Goal: Information Seeking & Learning: Find specific fact

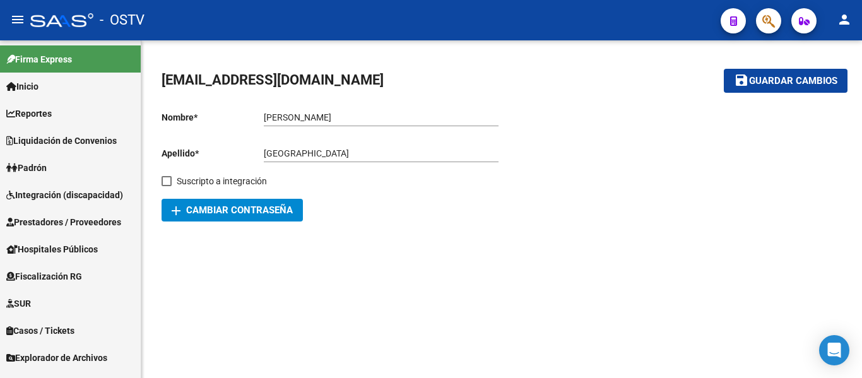
drag, startPoint x: 100, startPoint y: 268, endPoint x: 102, endPoint y: 277, distance: 8.6
click at [100, 268] on link "Fiscalización RG" at bounding box center [70, 276] width 141 height 27
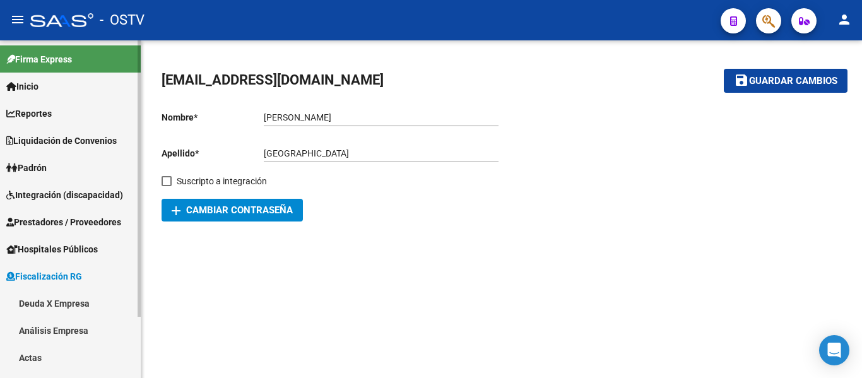
scroll to position [75, 0]
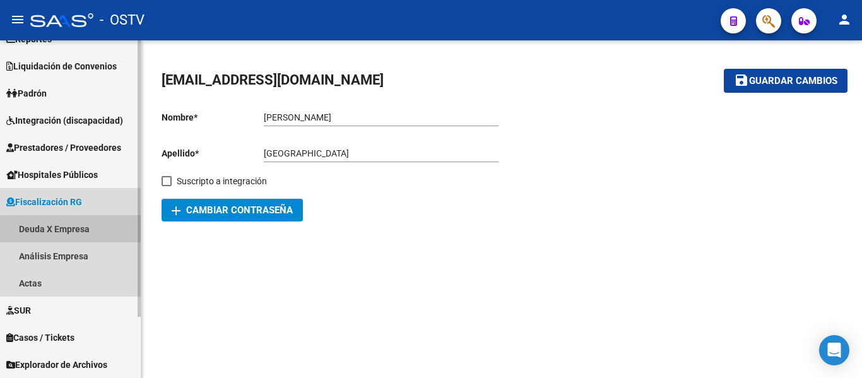
click at [93, 228] on link "Deuda X Empresa" at bounding box center [70, 228] width 141 height 27
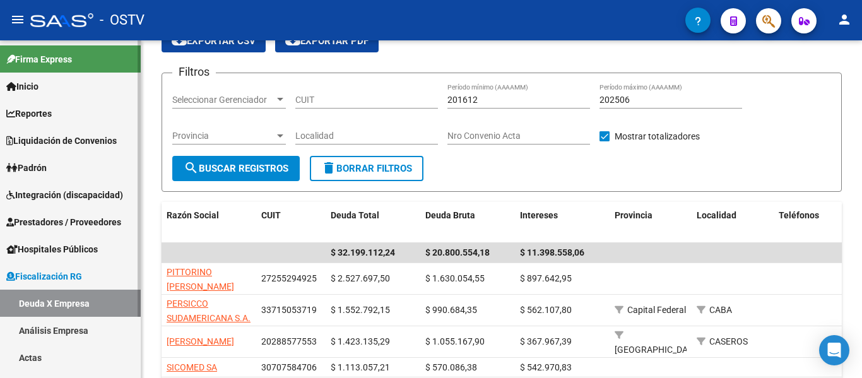
drag, startPoint x: 97, startPoint y: 133, endPoint x: 93, endPoint y: 180, distance: 47.5
click at [96, 133] on link "Liquidación de Convenios" at bounding box center [70, 140] width 141 height 27
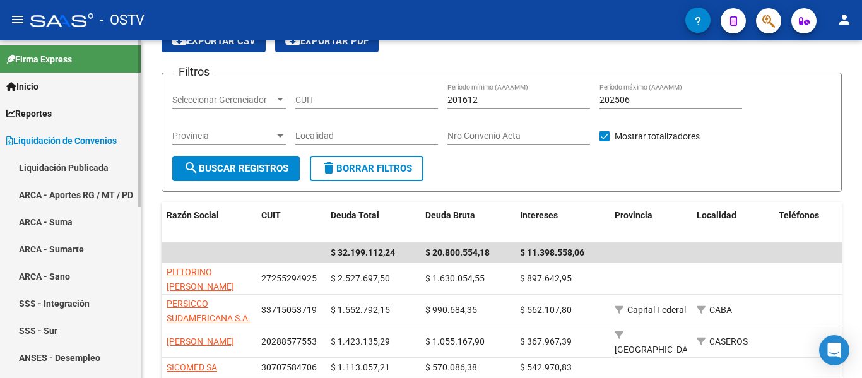
scroll to position [189, 0]
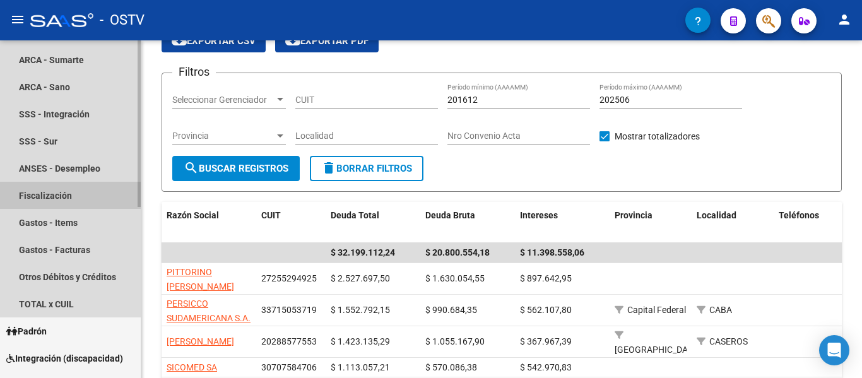
click at [83, 205] on link "Fiscalización" at bounding box center [70, 195] width 141 height 27
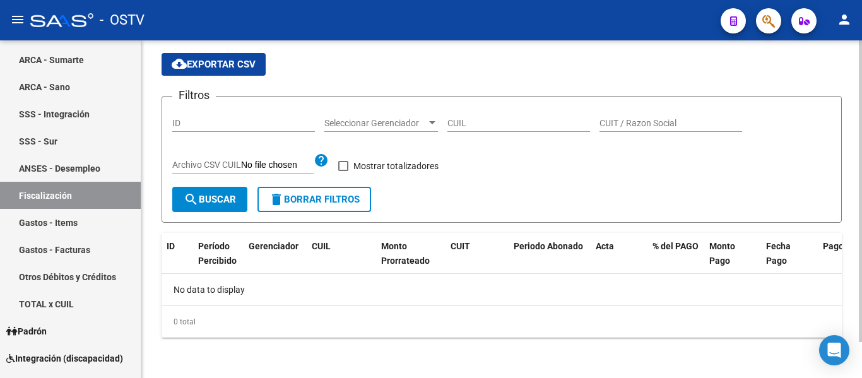
checkbox input "true"
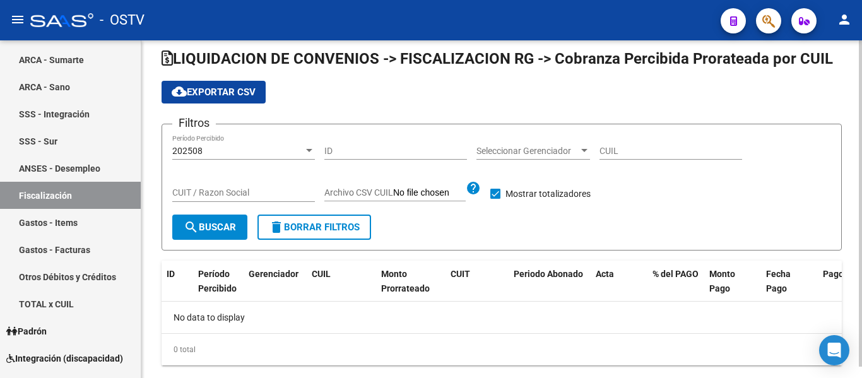
scroll to position [40, 0]
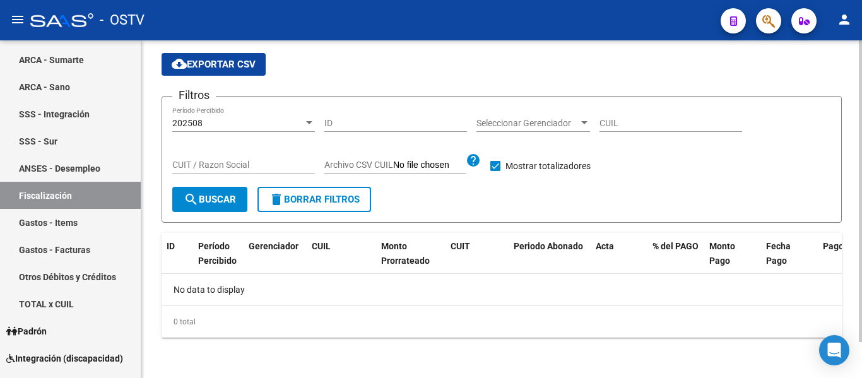
click at [282, 128] on div "202508" at bounding box center [237, 123] width 131 height 11
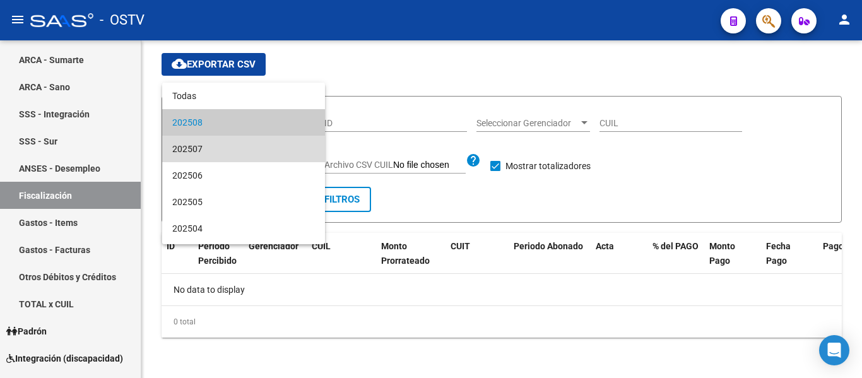
click at [277, 151] on span "202507" at bounding box center [243, 149] width 143 height 27
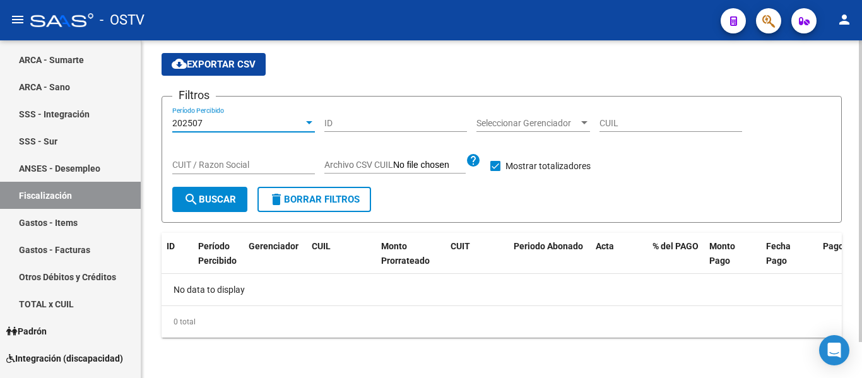
click at [291, 122] on div "202507" at bounding box center [237, 123] width 131 height 11
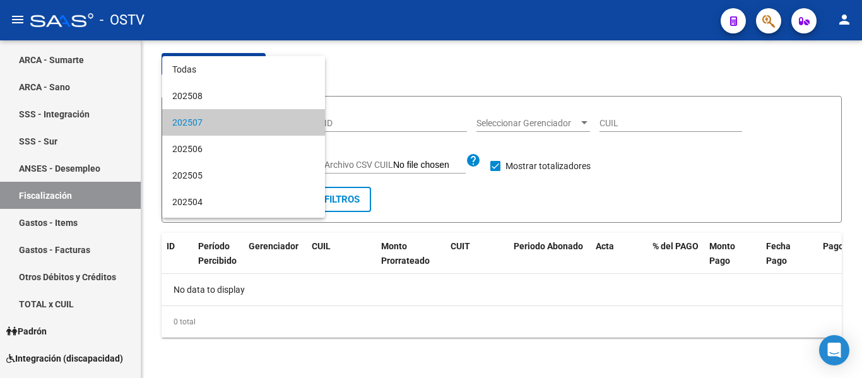
click at [443, 134] on div at bounding box center [431, 189] width 862 height 378
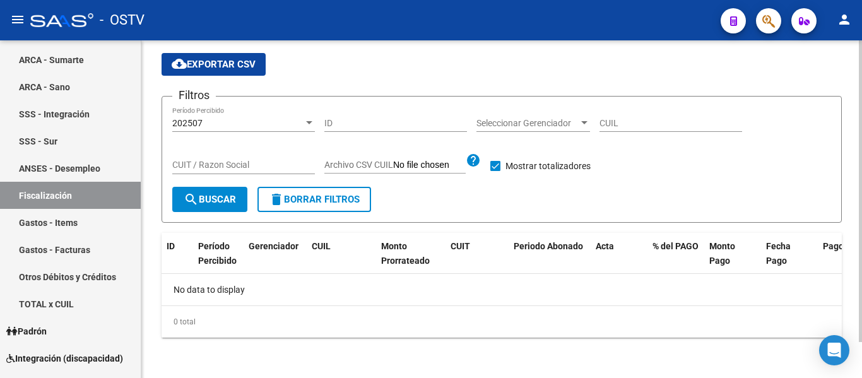
click at [236, 194] on span "search Buscar" at bounding box center [210, 199] width 52 height 11
click at [285, 124] on div "202507" at bounding box center [237, 123] width 131 height 11
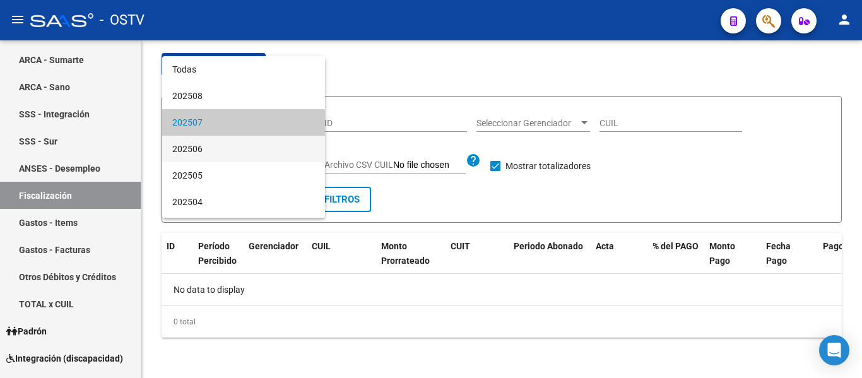
click at [241, 148] on span "202506" at bounding box center [243, 149] width 143 height 27
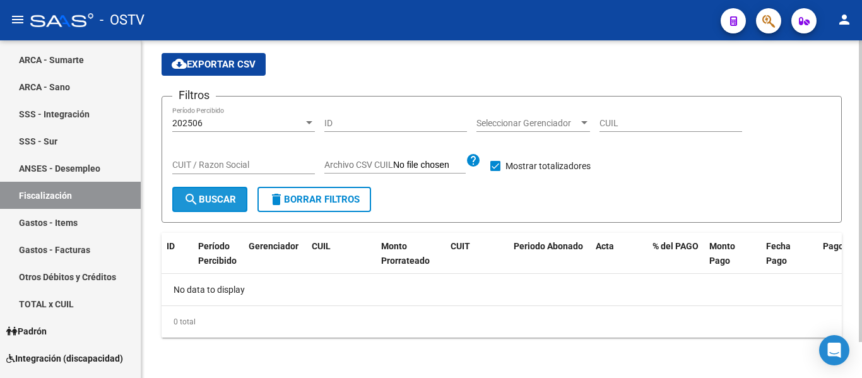
click at [222, 199] on span "search Buscar" at bounding box center [210, 199] width 52 height 11
click at [292, 118] on div "202506" at bounding box center [237, 123] width 131 height 11
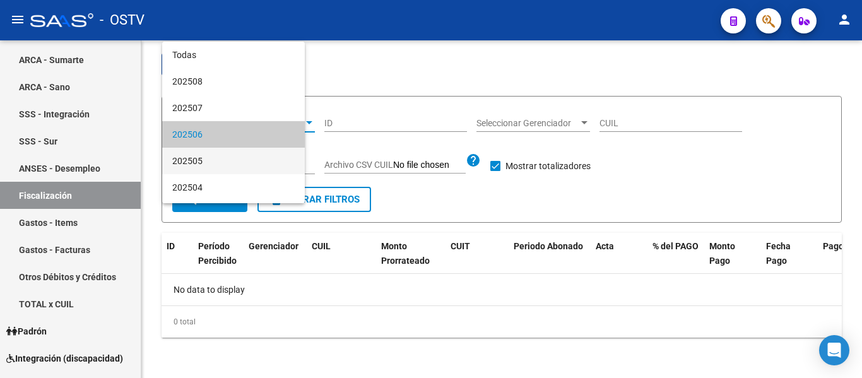
scroll to position [12, 0]
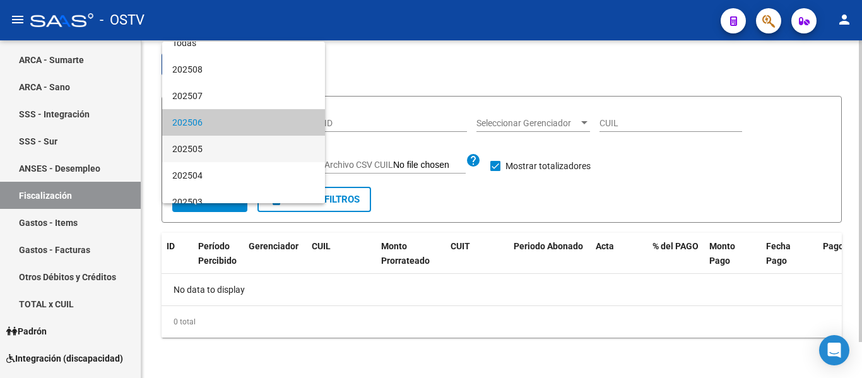
click at [250, 161] on span "202505" at bounding box center [243, 149] width 143 height 27
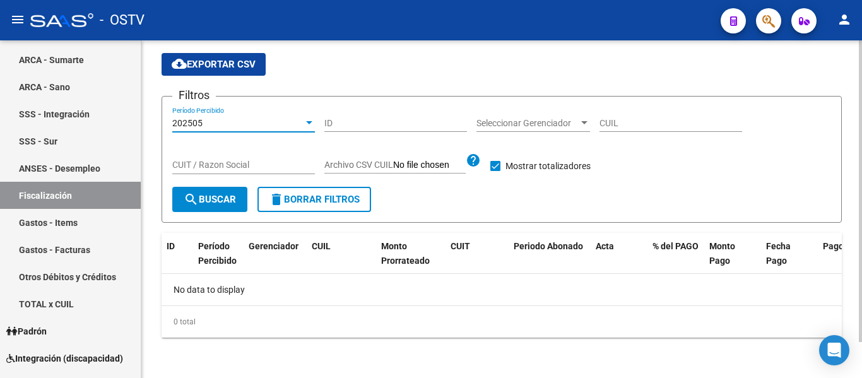
click at [221, 212] on button "search Buscar" at bounding box center [209, 199] width 75 height 25
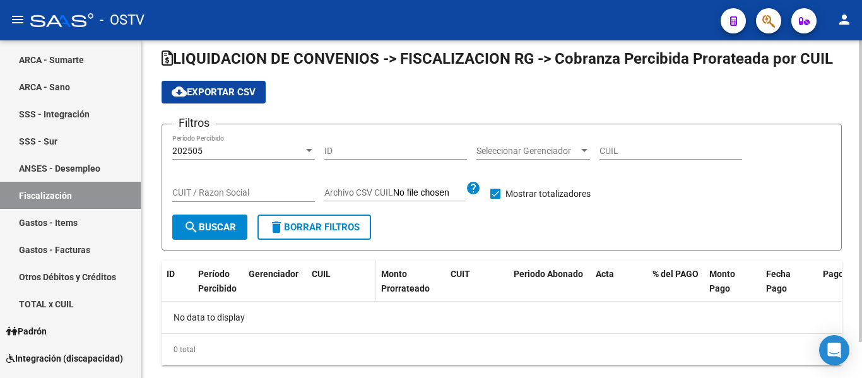
scroll to position [40, 0]
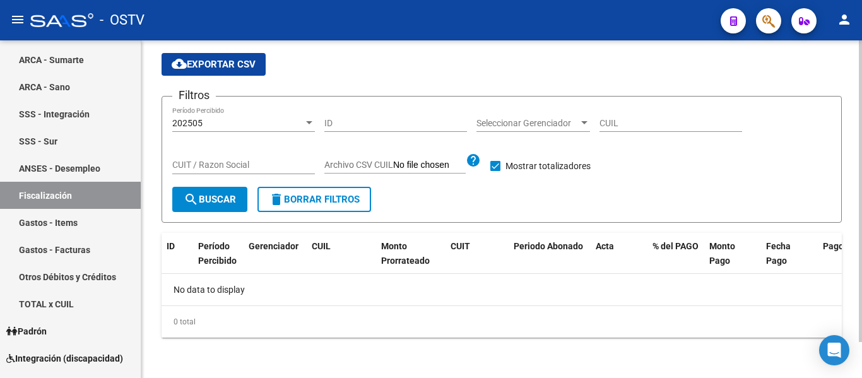
click at [308, 130] on div "202505 Período Percibido" at bounding box center [243, 119] width 143 height 25
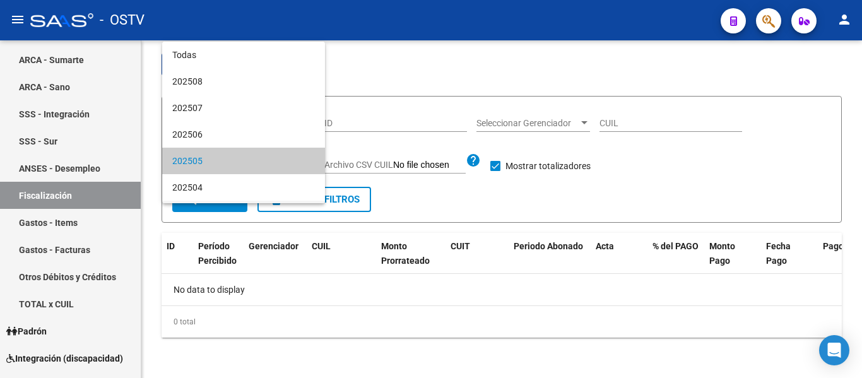
scroll to position [39, 0]
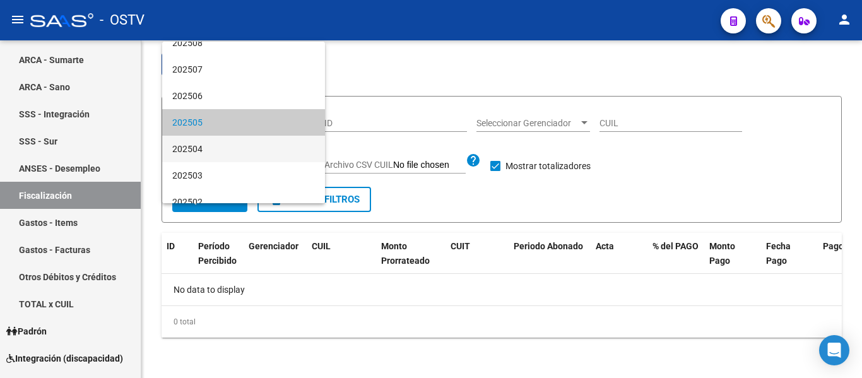
click at [223, 156] on span "202504" at bounding box center [243, 149] width 143 height 27
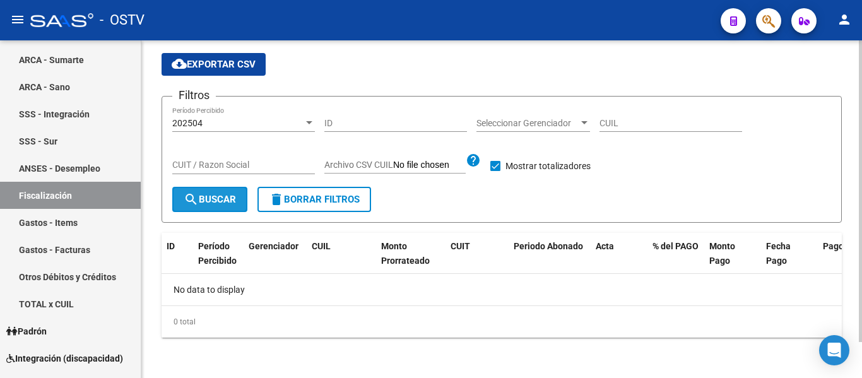
click at [222, 206] on button "search Buscar" at bounding box center [209, 199] width 75 height 25
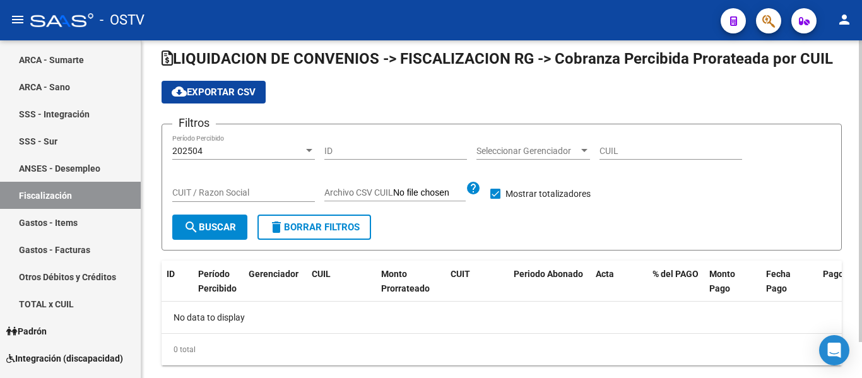
scroll to position [40, 0]
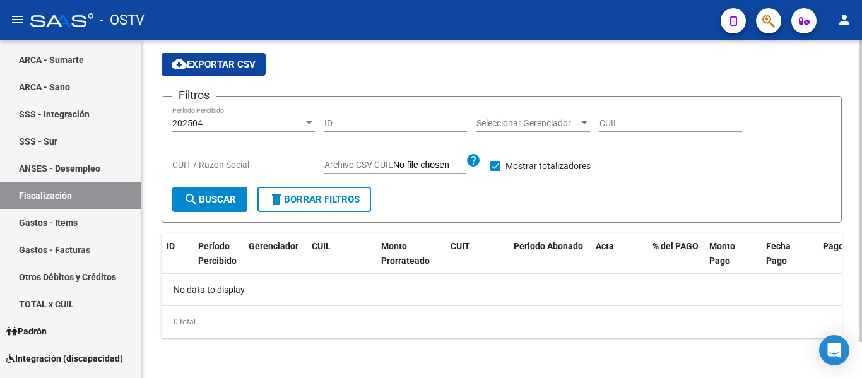
click at [280, 125] on div "202504" at bounding box center [237, 123] width 131 height 11
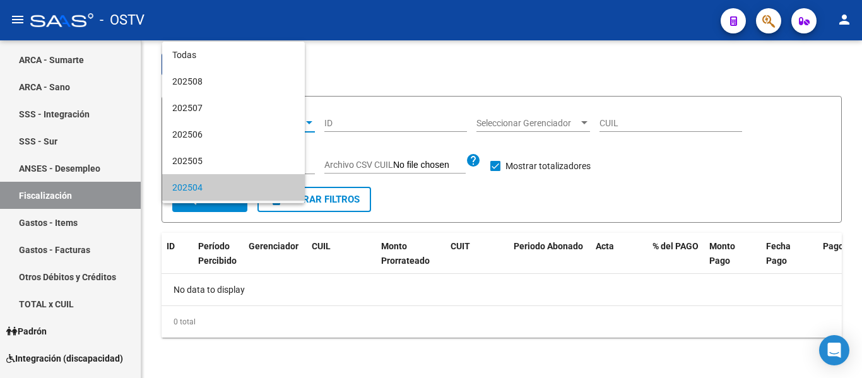
scroll to position [65, 0]
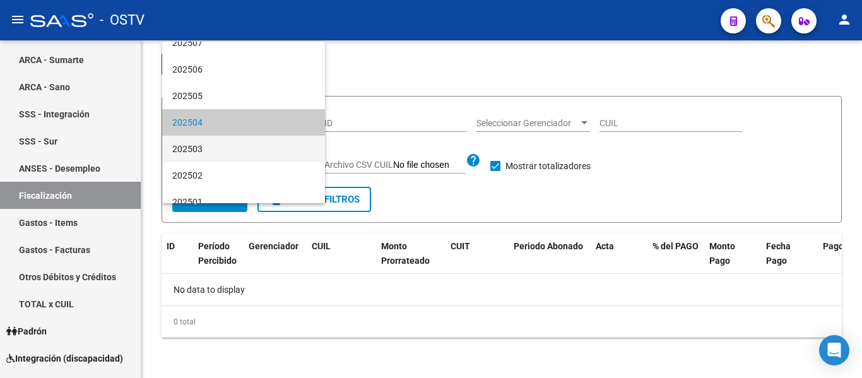
click at [236, 152] on span "202503" at bounding box center [243, 149] width 143 height 27
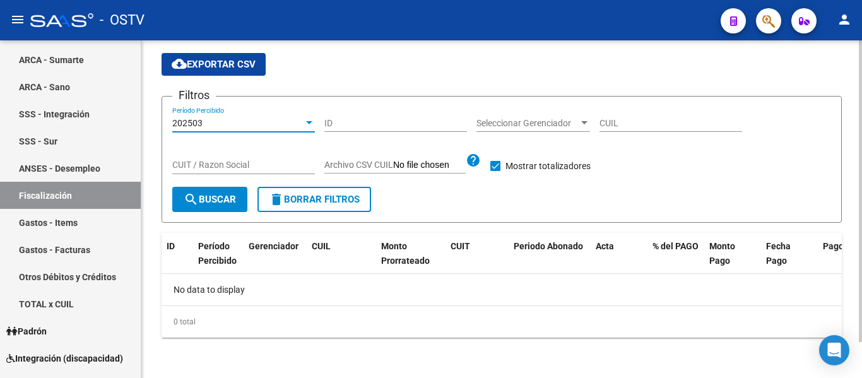
click at [211, 200] on span "search Buscar" at bounding box center [210, 199] width 52 height 11
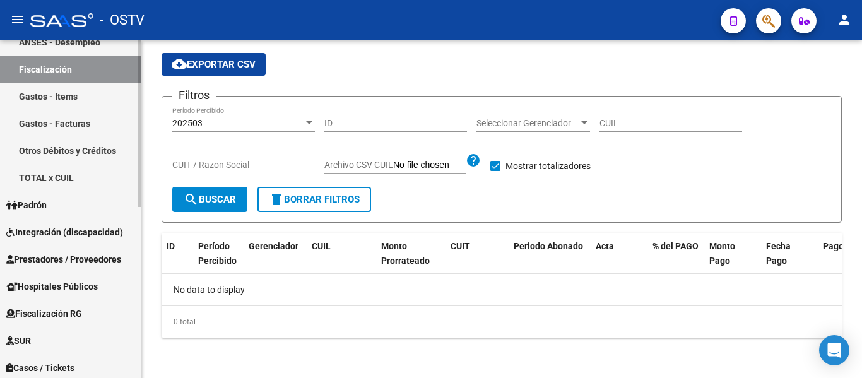
scroll to position [346, 0]
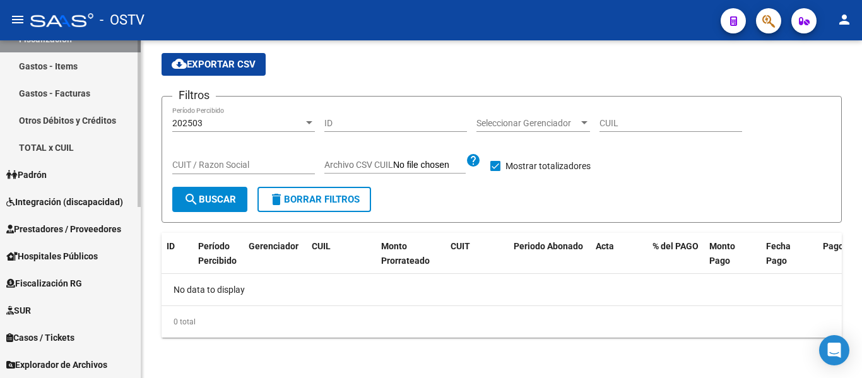
click at [92, 280] on link "Fiscalización RG" at bounding box center [70, 283] width 141 height 27
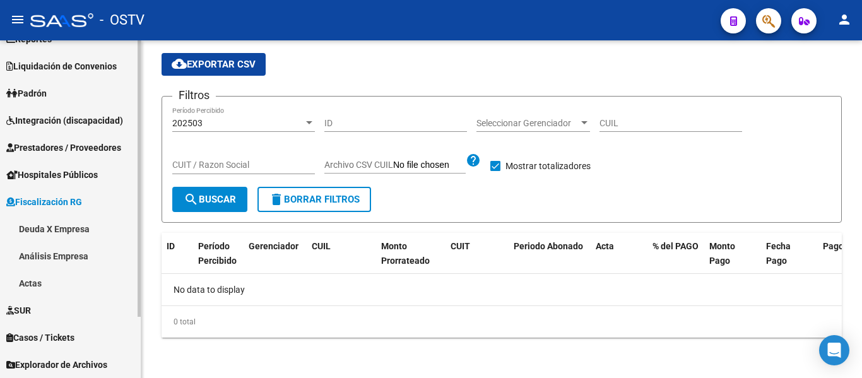
scroll to position [75, 0]
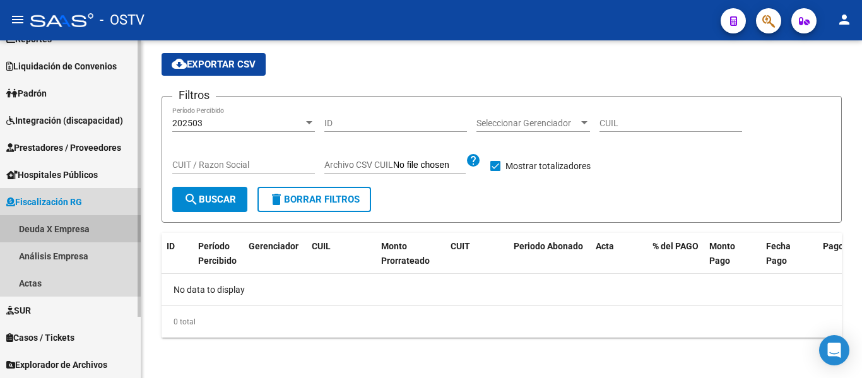
click at [75, 226] on link "Deuda X Empresa" at bounding box center [70, 228] width 141 height 27
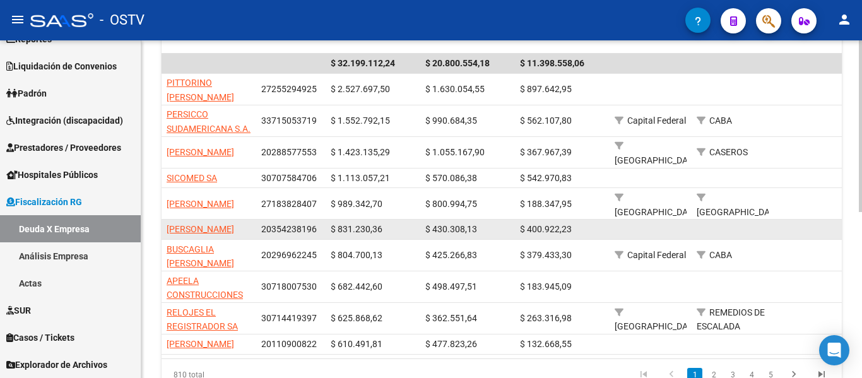
scroll to position [316, 0]
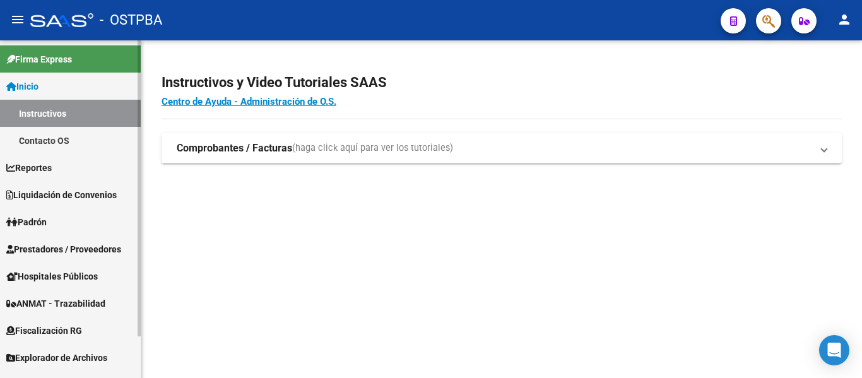
scroll to position [47, 0]
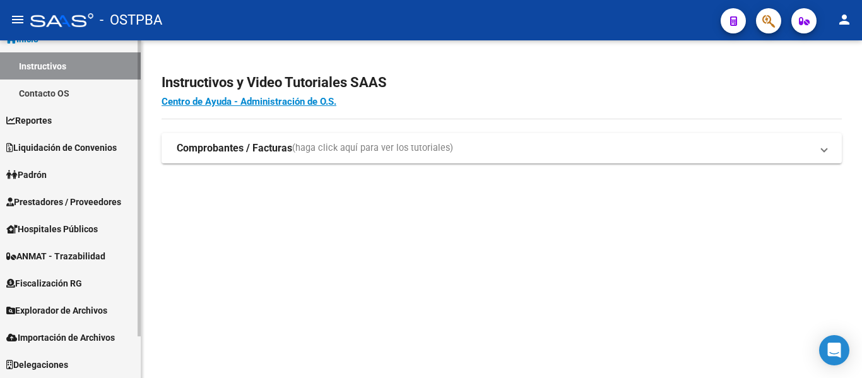
click at [62, 181] on link "Padrón" at bounding box center [70, 174] width 141 height 27
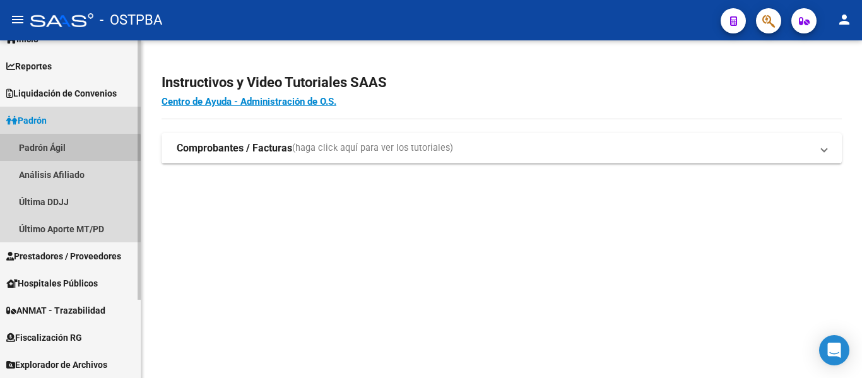
click at [32, 158] on link "Padrón Ágil" at bounding box center [70, 147] width 141 height 27
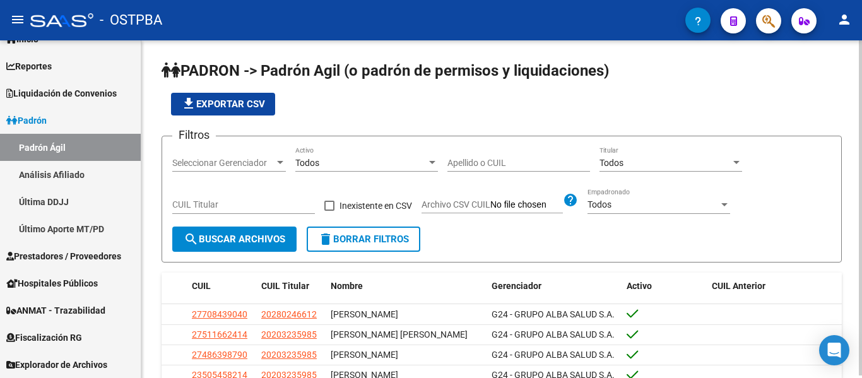
click at [463, 161] on input "Apellido o CUIL" at bounding box center [519, 163] width 143 height 11
paste input "46422594"
type input "46422594"
click at [282, 224] on div "CUIL Titular" at bounding box center [243, 207] width 143 height 36
click at [279, 231] on button "search Buscar Archivos" at bounding box center [234, 239] width 124 height 25
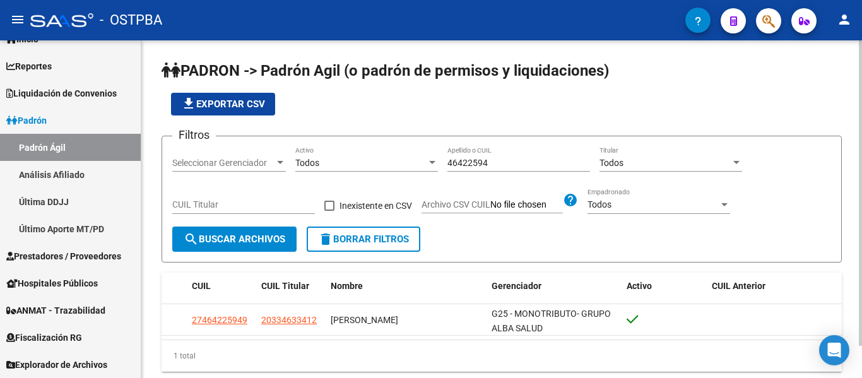
scroll to position [35, 0]
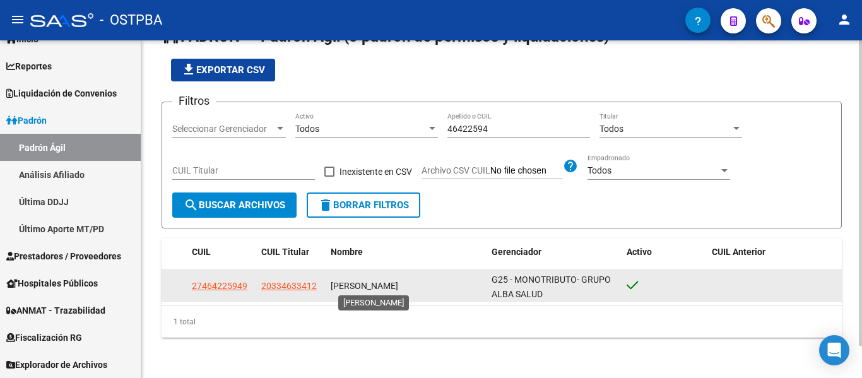
click at [390, 281] on span "[PERSON_NAME]" at bounding box center [365, 286] width 68 height 10
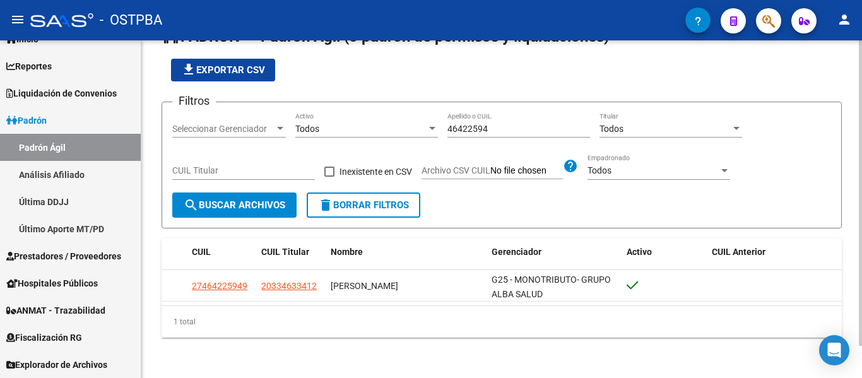
click at [451, 303] on datatable-selection "27464225949 20334633412 [PERSON_NAME] G25 - MONOTRIBUTO- GRUPO ALBA SALUD" at bounding box center [502, 299] width 681 height 10
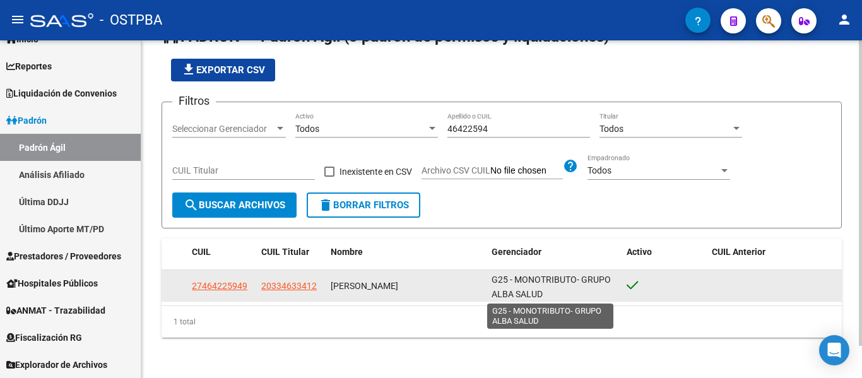
click at [531, 275] on span "G25 - MONOTRIBUTO- GRUPO ALBA SALUD" at bounding box center [551, 287] width 119 height 25
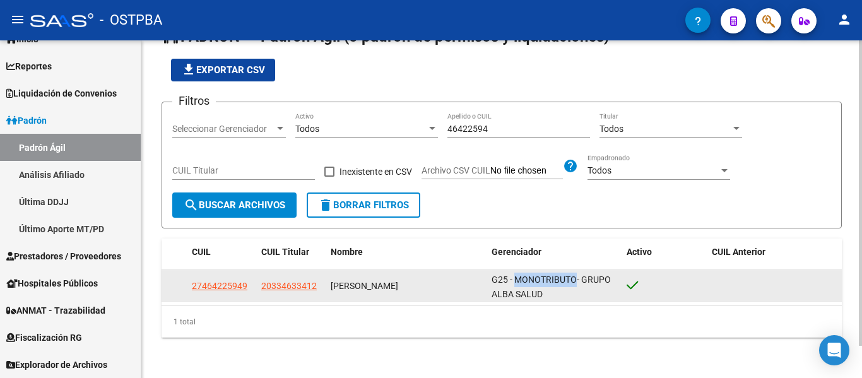
click at [531, 275] on span "G25 - MONOTRIBUTO- GRUPO ALBA SALUD" at bounding box center [551, 287] width 119 height 25
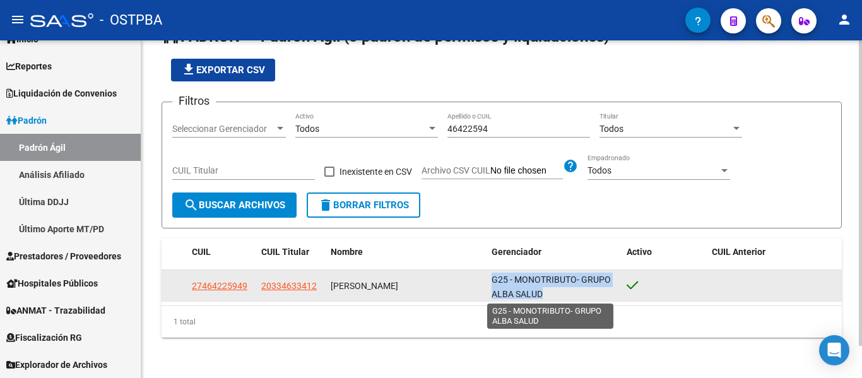
click at [533, 295] on span "G25 - MONOTRIBUTO- GRUPO ALBA SALUD" at bounding box center [551, 287] width 119 height 25
drag, startPoint x: 552, startPoint y: 292, endPoint x: 491, endPoint y: 282, distance: 62.8
click at [491, 282] on datatable-body-cell "G25 - MONOTRIBUTO- GRUPO ALBA SALUD" at bounding box center [555, 285] width 136 height 31
click at [511, 288] on span "G25 - MONOTRIBUTO- GRUPO ALBA SALUD" at bounding box center [551, 287] width 119 height 25
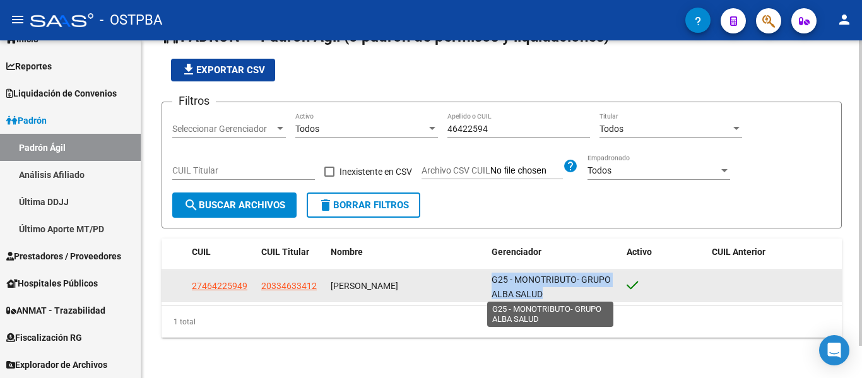
drag, startPoint x: 544, startPoint y: 291, endPoint x: 492, endPoint y: 278, distance: 52.7
click at [492, 278] on div "G25 - MONOTRIBUTO- GRUPO ALBA SALUD" at bounding box center [555, 286] width 126 height 27
click at [521, 279] on span "G25 - MONOTRIBUTO- GRUPO ALBA SALUD" at bounding box center [551, 287] width 119 height 25
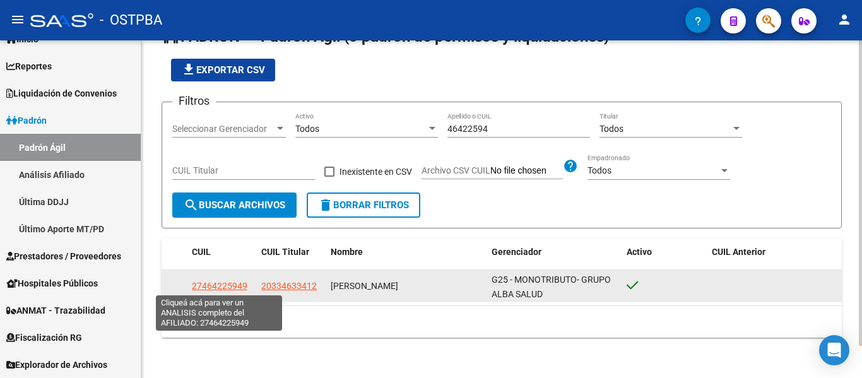
click at [210, 287] on span "27464225949" at bounding box center [220, 286] width 56 height 10
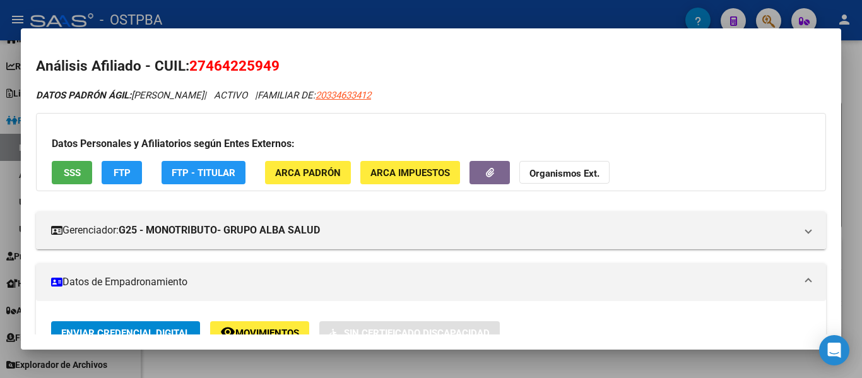
click at [14, 189] on div at bounding box center [431, 189] width 862 height 378
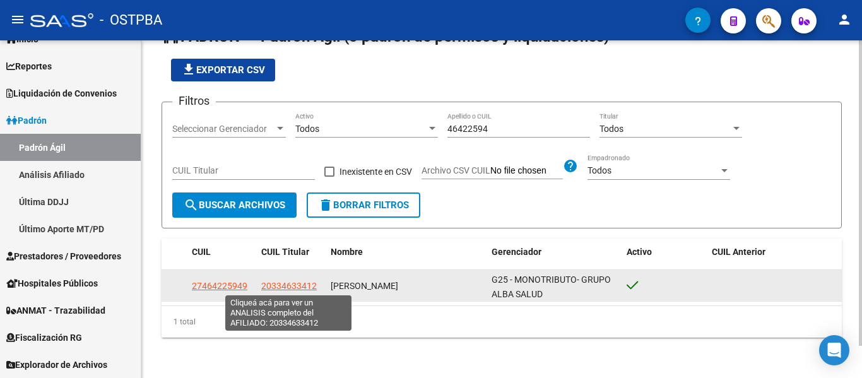
click at [282, 282] on span "20334633412" at bounding box center [289, 286] width 56 height 10
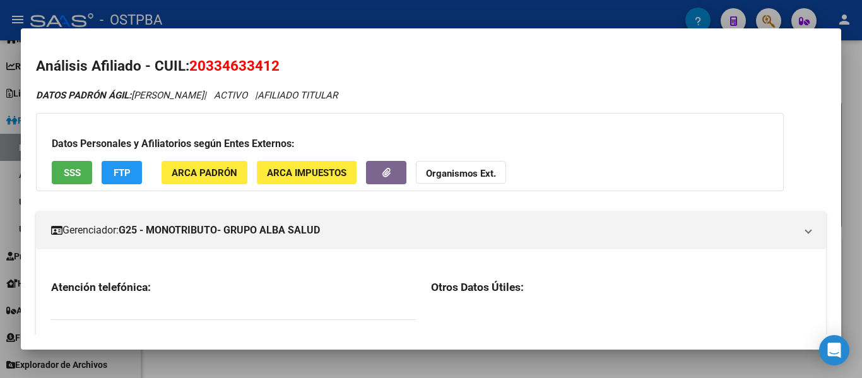
click at [232, 71] on span "20334633412" at bounding box center [234, 65] width 90 height 16
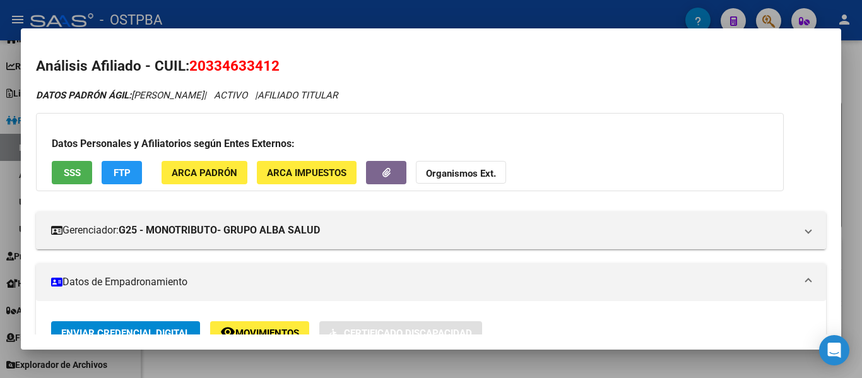
click at [232, 71] on span "20334633412" at bounding box center [234, 65] width 90 height 16
copy span "20334633412"
click at [262, 30] on mat-dialog-container "Análisis Afiliado - CUIL: 20334633412 DATOS PADRÓN ÁGIL: [PERSON_NAME] | ACTIVO…" at bounding box center [431, 188] width 821 height 321
click at [257, 18] on div at bounding box center [431, 189] width 862 height 378
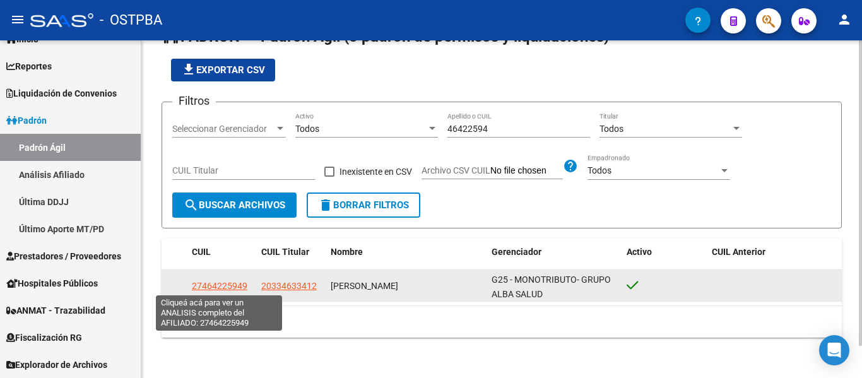
click at [217, 286] on span "27464225949" at bounding box center [220, 286] width 56 height 10
type textarea "27464225949"
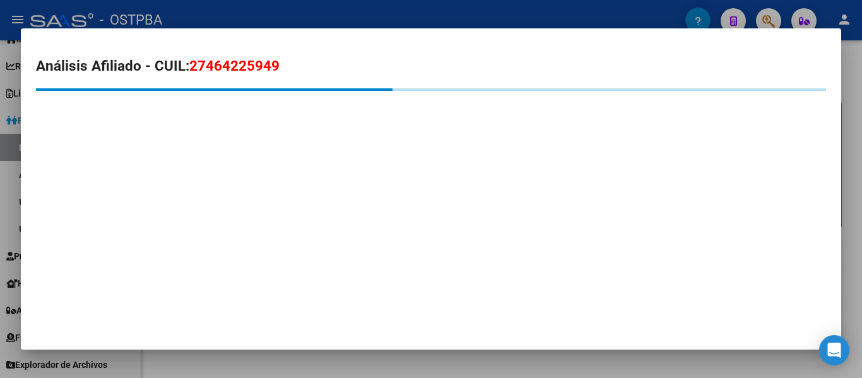
click at [249, 67] on span "27464225949" at bounding box center [234, 65] width 90 height 16
copy span "27464225949"
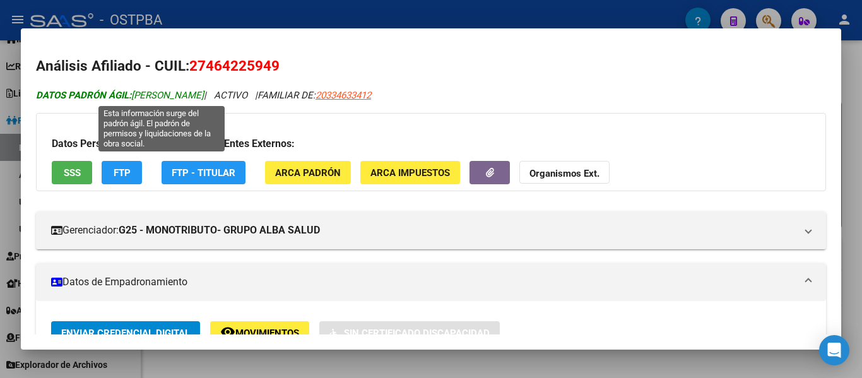
drag, startPoint x: 138, startPoint y: 93, endPoint x: 283, endPoint y: 92, distance: 145.9
click at [204, 92] on span "DATOS PADRÓN ÁGIL: [PERSON_NAME]" at bounding box center [120, 95] width 168 height 11
copy span "ALLESTEROS [PERSON_NAME]"
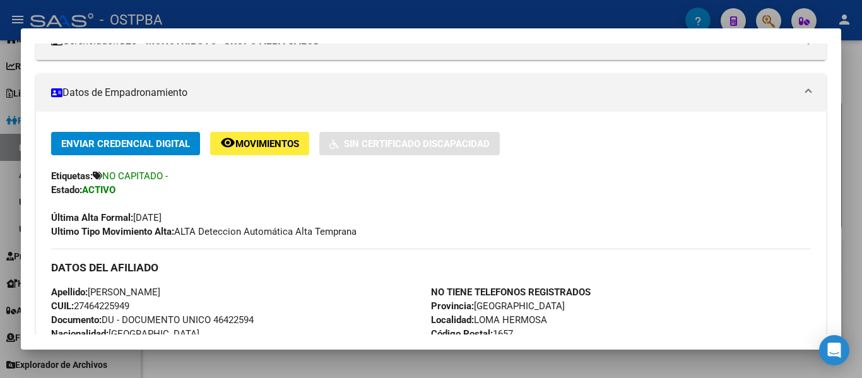
scroll to position [316, 0]
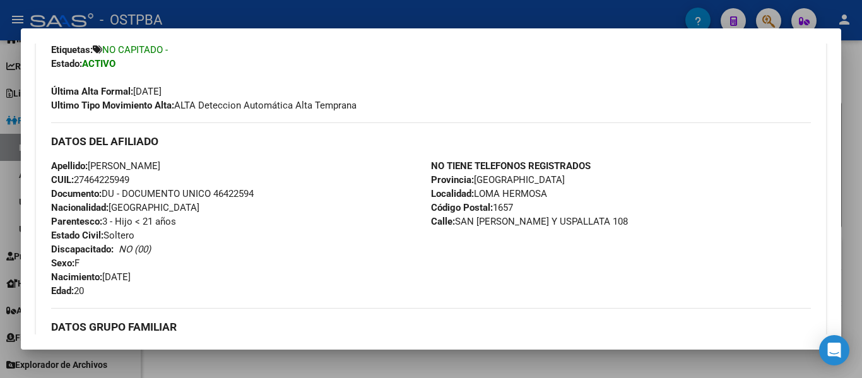
click at [125, 54] on span "NO CAPITADO -" at bounding box center [135, 49] width 66 height 11
click at [120, 52] on span "NO CAPITADO -" at bounding box center [135, 49] width 66 height 11
click at [117, 51] on span "NO CAPITADO -" at bounding box center [135, 49] width 66 height 11
click at [98, 47] on icon at bounding box center [97, 49] width 9 height 9
click at [578, 21] on div at bounding box center [431, 189] width 862 height 378
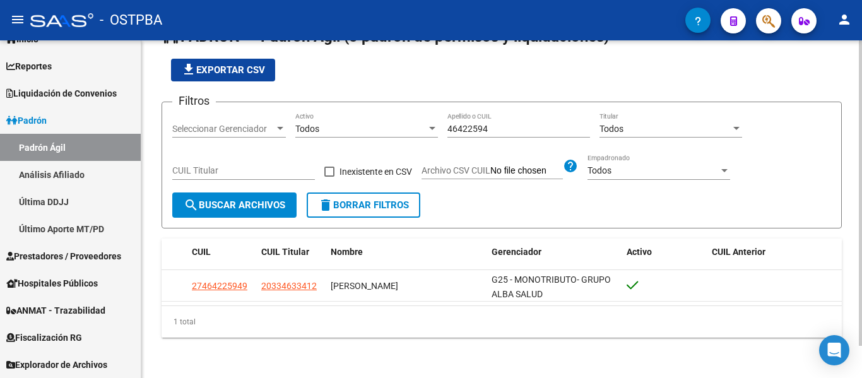
click at [498, 125] on input "46422594" at bounding box center [519, 129] width 143 height 11
paste input "54143609"
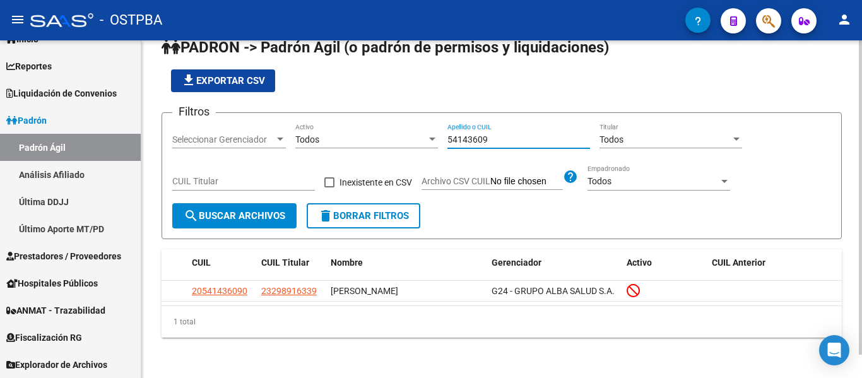
scroll to position [25, 0]
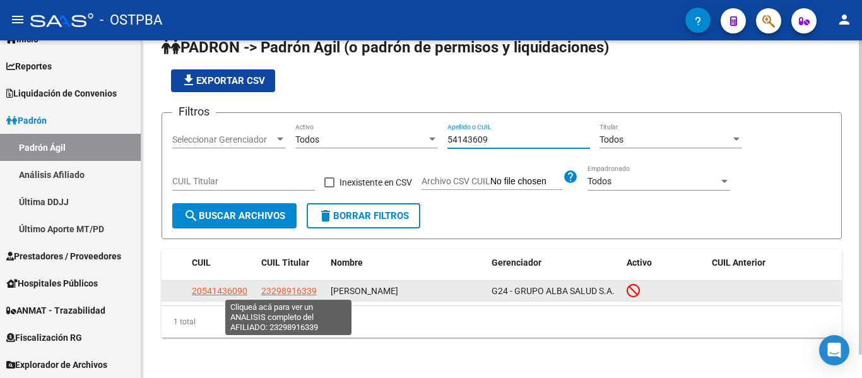
type input "54143609"
click at [278, 292] on span "23298916339" at bounding box center [289, 291] width 56 height 10
type textarea "23298916339"
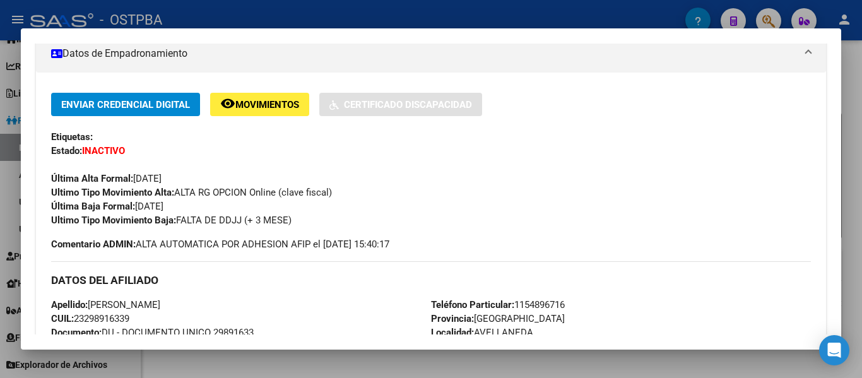
scroll to position [0, 0]
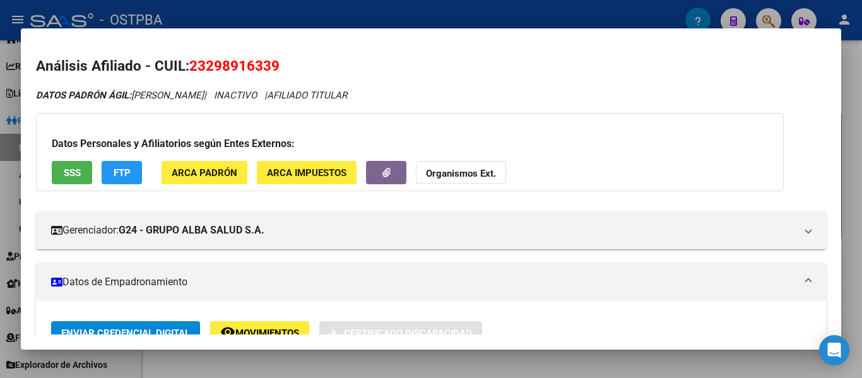
click at [268, 58] on span "23298916339" at bounding box center [234, 65] width 90 height 16
copy span "23298916339"
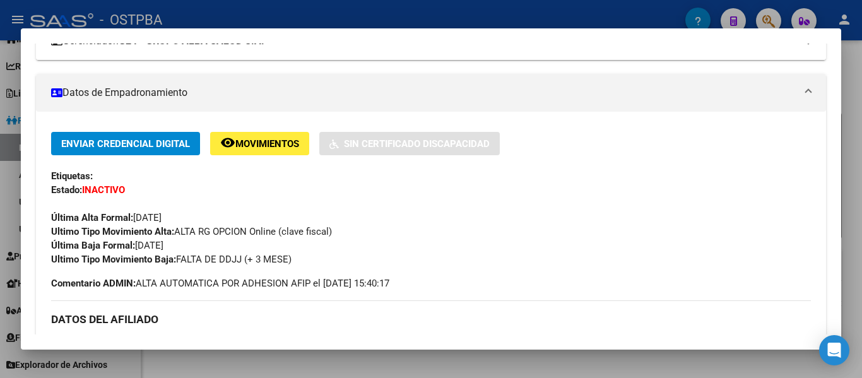
scroll to position [253, 0]
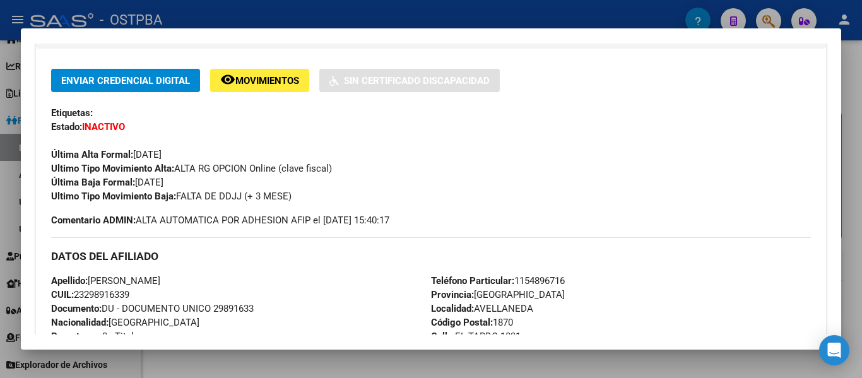
click at [90, 18] on div at bounding box center [431, 189] width 862 height 378
